Goal: Task Accomplishment & Management: Manage account settings

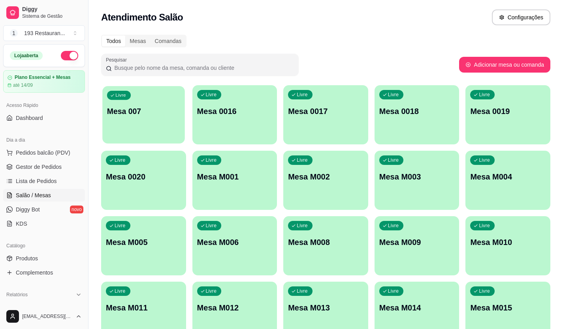
click at [122, 128] on div "Livre Mesa 007" at bounding box center [143, 110] width 82 height 48
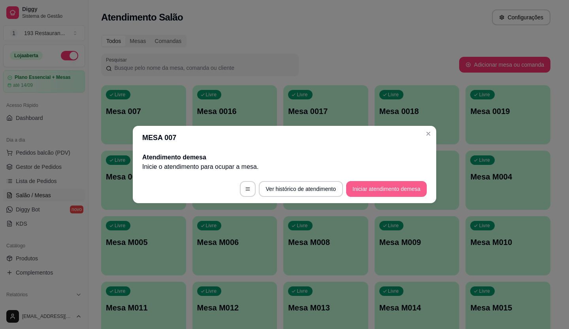
click at [409, 186] on button "Iniciar atendimento de mesa" at bounding box center [386, 189] width 81 height 16
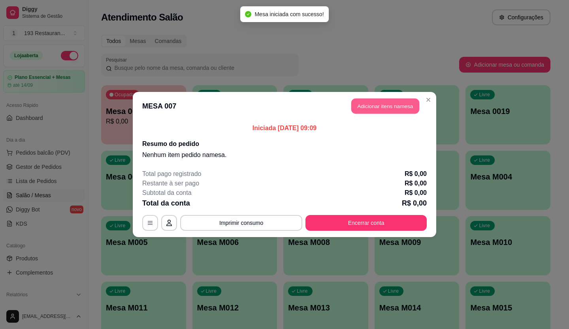
click at [381, 109] on button "Adicionar itens na mesa" at bounding box center [385, 106] width 68 height 15
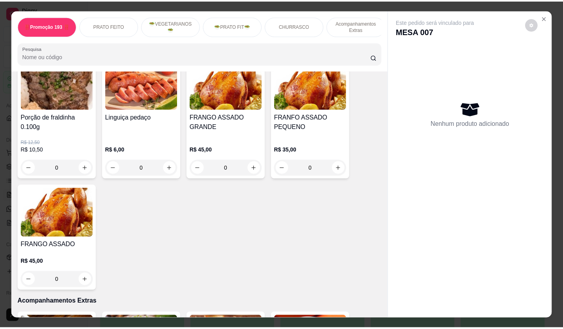
scroll to position [1555, 0]
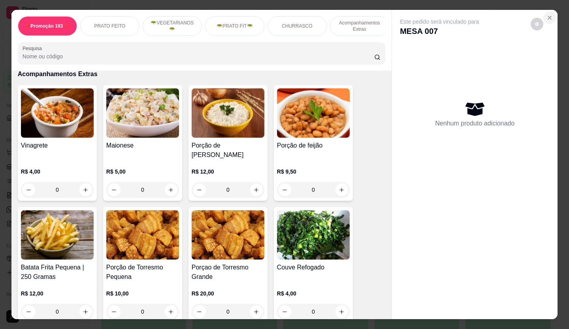
click at [550, 15] on button "Close" at bounding box center [549, 17] width 13 height 13
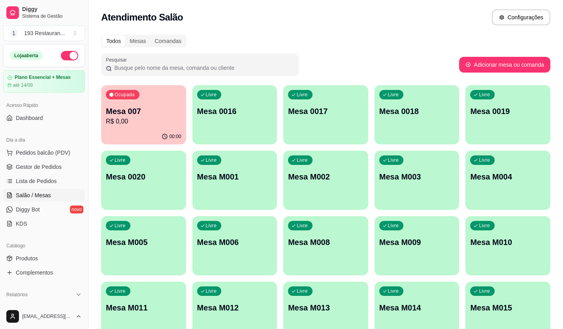
click at [32, 252] on div "Catálogo Produtos Complementos" at bounding box center [44, 260] width 88 height 46
click at [41, 259] on link "Produtos" at bounding box center [44, 258] width 82 height 13
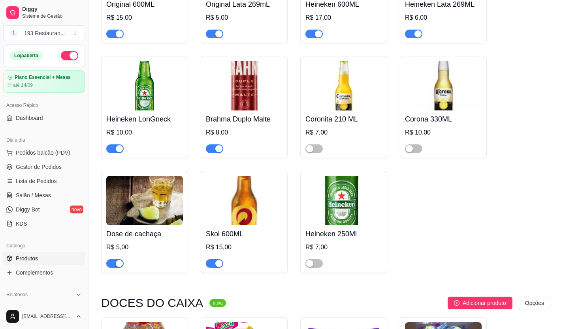
scroll to position [4414, 0]
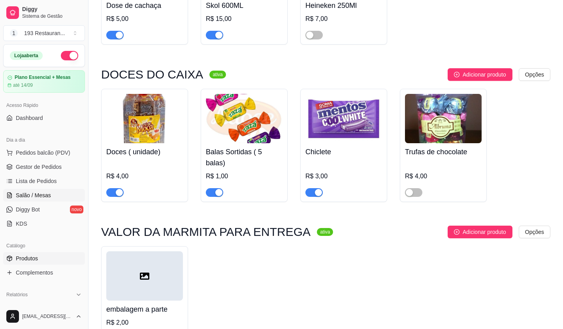
click at [49, 195] on span "Salão / Mesas" at bounding box center [33, 196] width 35 height 8
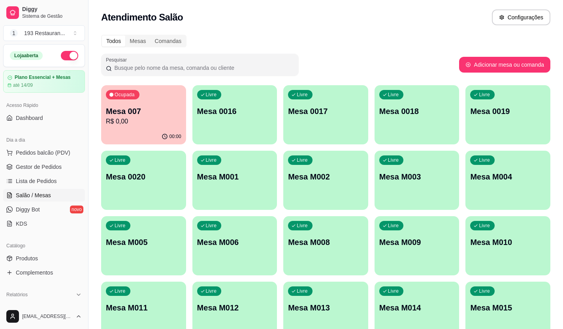
click at [133, 127] on div "Ocupada Mesa 007 R$ 0,00" at bounding box center [143, 107] width 85 height 44
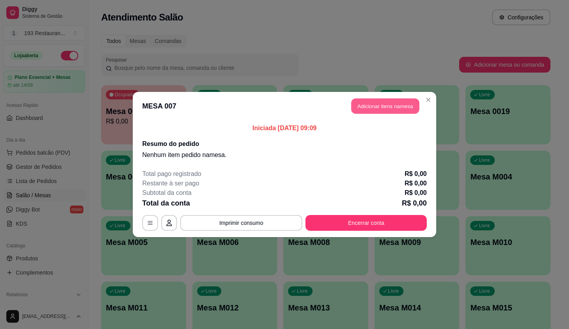
click at [368, 103] on button "Adicionar itens na mesa" at bounding box center [385, 106] width 68 height 15
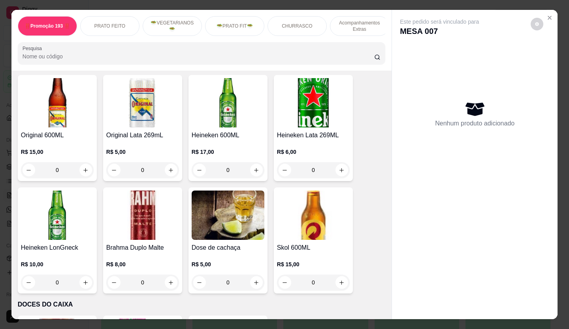
scroll to position [2779, 0]
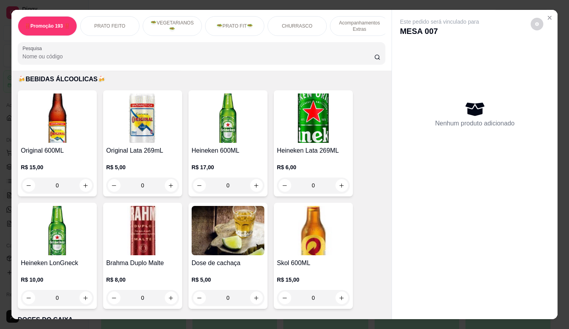
drag, startPoint x: 147, startPoint y: 169, endPoint x: 131, endPoint y: 185, distance: 22.9
click at [131, 203] on div "Brahma Duplo Malte R$ 8,00 0" at bounding box center [142, 256] width 79 height 106
click at [168, 183] on icon "increase-product-quantity" at bounding box center [171, 186] width 6 height 6
type input "1"
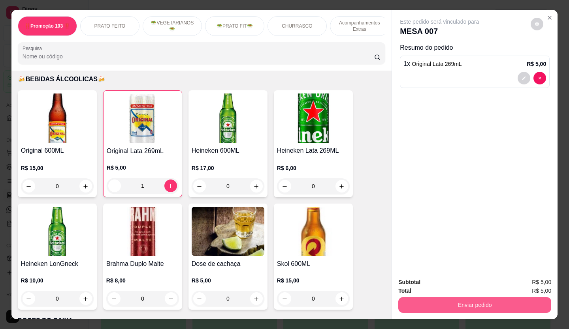
click at [450, 297] on button "Enviar pedido" at bounding box center [474, 305] width 153 height 16
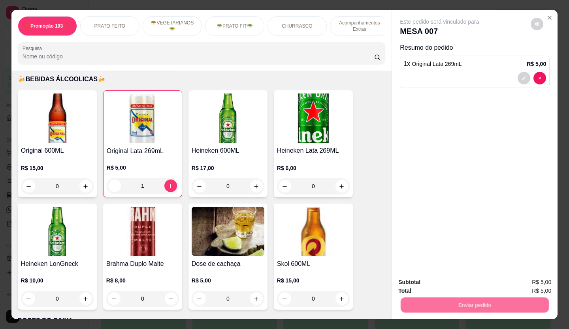
click at [423, 280] on button "Não registrar e enviar pedido" at bounding box center [448, 283] width 82 height 15
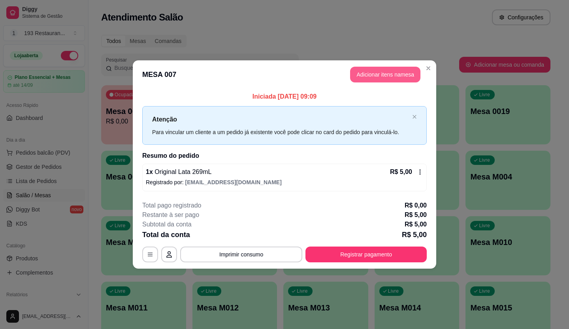
click at [403, 82] on button "Adicionar itens na mesa" at bounding box center [385, 75] width 70 height 16
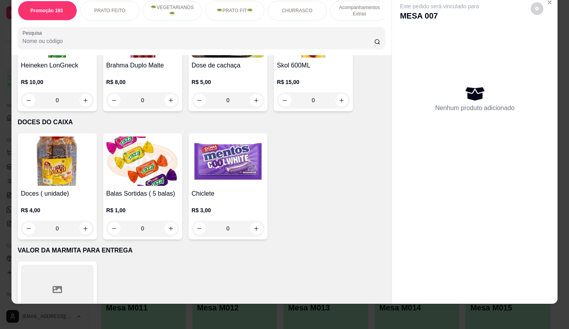
scroll to position [0, 0]
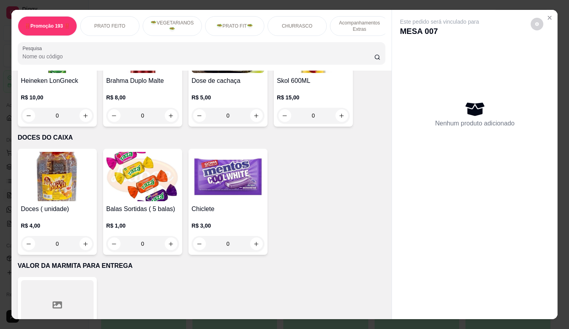
drag, startPoint x: 93, startPoint y: 203, endPoint x: 81, endPoint y: 200, distance: 13.0
drag, startPoint x: 81, startPoint y: 200, endPoint x: 101, endPoint y: 200, distance: 20.9
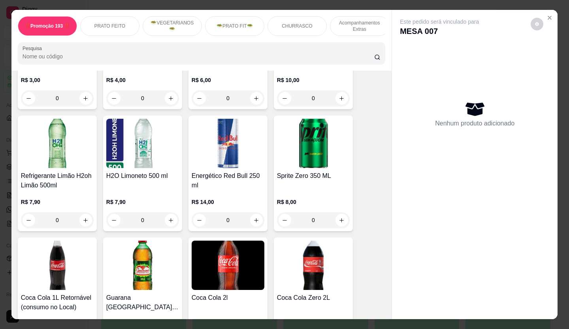
scroll to position [3016, 0]
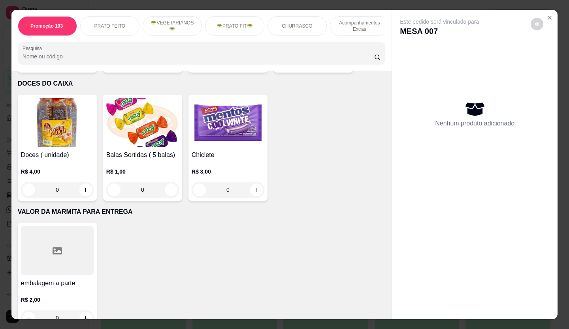
click at [402, 142] on div "Nenhum produto adicionado" at bounding box center [475, 114] width 150 height 155
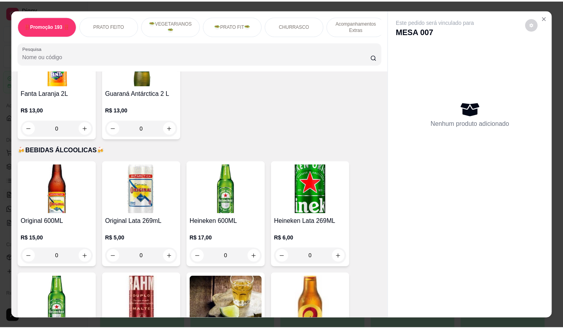
scroll to position [2700, 0]
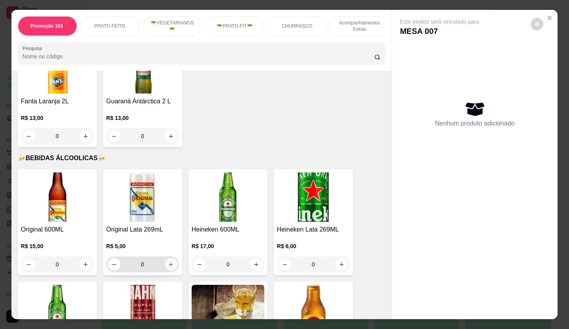
click at [168, 262] on icon "increase-product-quantity" at bounding box center [171, 265] width 6 height 6
type input "1"
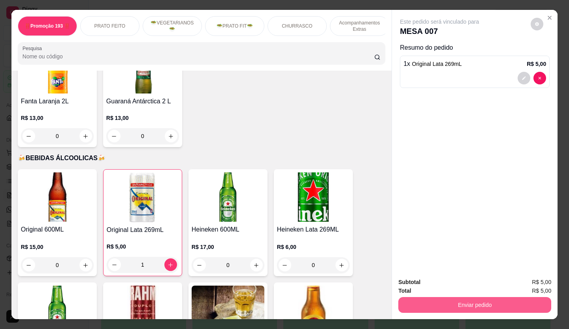
click at [452, 308] on button "Enviar pedido" at bounding box center [474, 305] width 153 height 16
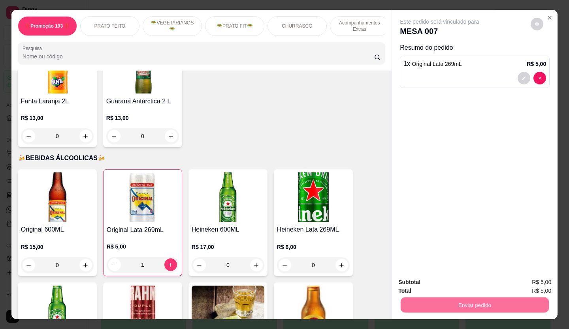
click at [438, 283] on button "Não registrar e enviar pedido" at bounding box center [449, 283] width 80 height 15
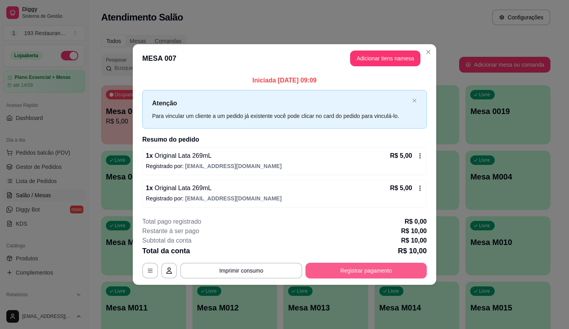
click at [399, 265] on button "Registrar pagamento" at bounding box center [365, 271] width 121 height 16
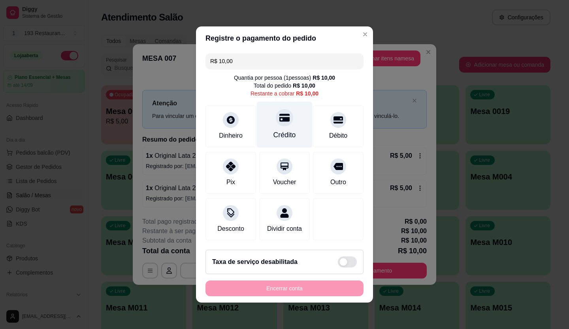
click at [285, 121] on div "Crédito" at bounding box center [285, 125] width 56 height 46
type input "R$ 0,00"
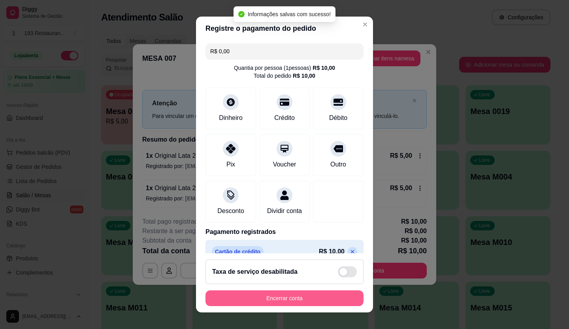
click at [274, 298] on button "Encerrar conta" at bounding box center [284, 299] width 158 height 16
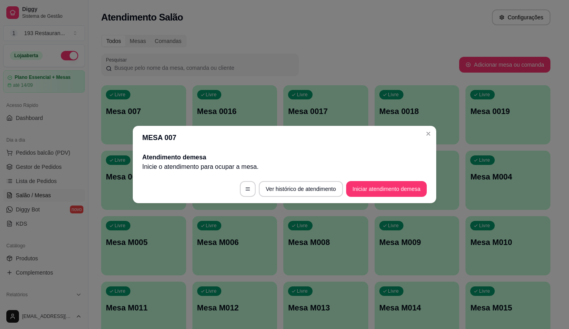
click at [275, 298] on div "MESA 007 Atendimento de mesa Inicie o atendimento para ocupar a mesa . Ver hist…" at bounding box center [284, 164] width 569 height 329
click at [275, 298] on div "Livre Mesa M012" at bounding box center [234, 307] width 85 height 50
click at [275, 298] on div "Livre Mesa M012" at bounding box center [233, 307] width 84 height 50
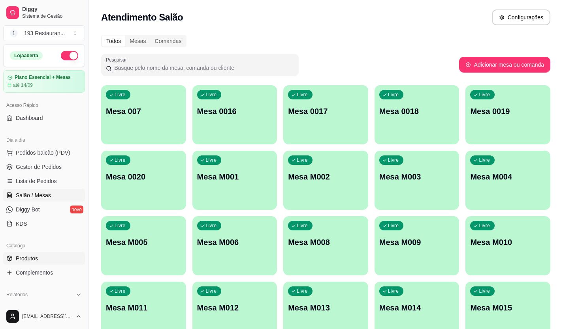
click at [38, 261] on link "Produtos" at bounding box center [44, 258] width 82 height 13
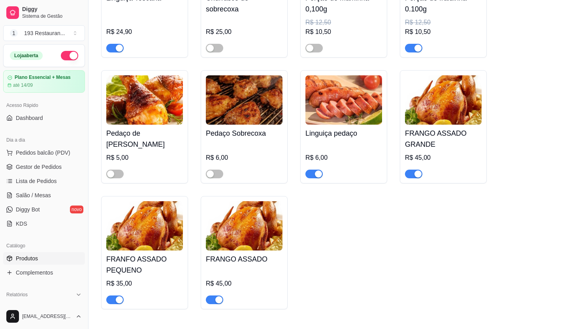
scroll to position [2290, 0]
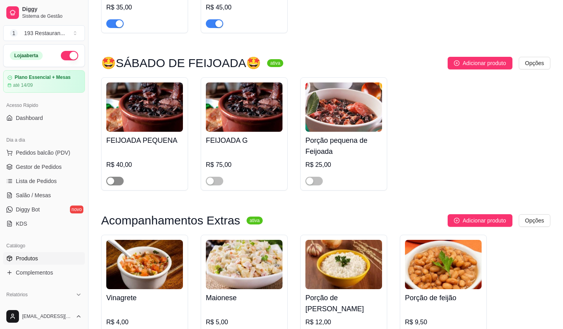
click at [118, 177] on span "button" at bounding box center [114, 181] width 17 height 9
click at [216, 177] on span "button" at bounding box center [214, 181] width 17 height 9
click at [327, 179] on div at bounding box center [343, 178] width 77 height 16
click at [313, 178] on div "button" at bounding box center [309, 181] width 7 height 7
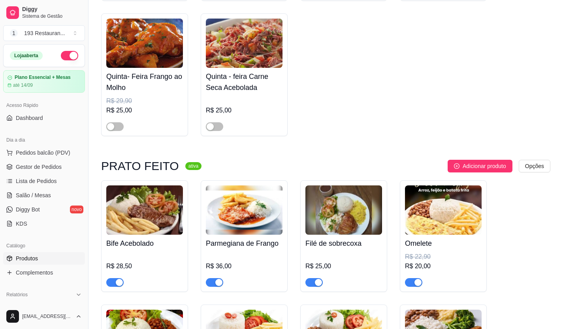
scroll to position [711, 0]
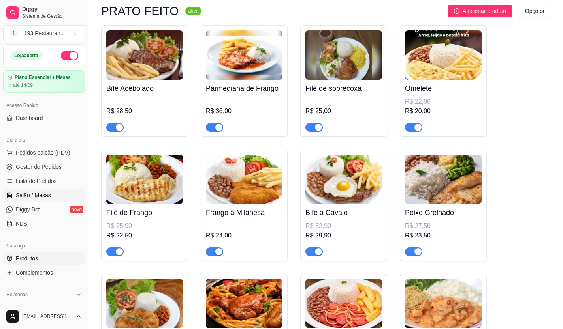
click at [30, 197] on span "Salão / Mesas" at bounding box center [33, 196] width 35 height 8
